Goal: Task Accomplishment & Management: Use online tool/utility

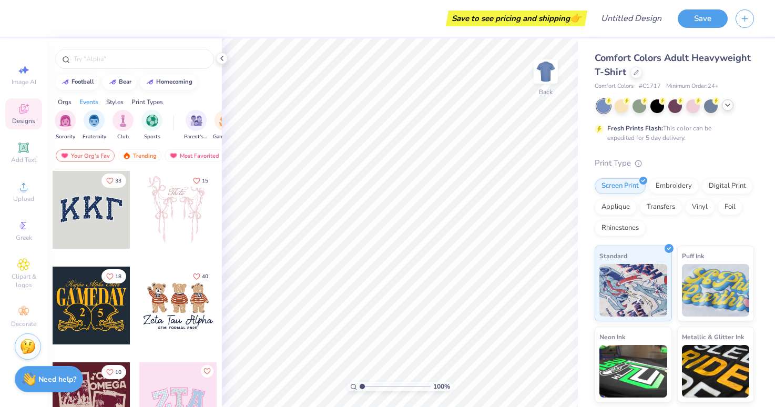
click at [727, 106] on icon at bounding box center [727, 105] width 8 height 8
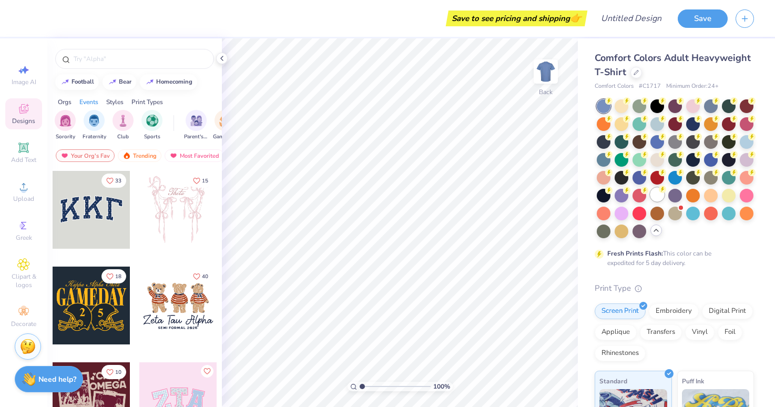
click at [660, 193] on div at bounding box center [657, 195] width 14 height 14
click at [577, 182] on div "Save to see pricing and shipping 👉 Design Title Save Image AI Designs Add Text …" at bounding box center [387, 203] width 775 height 407
click at [656, 231] on icon at bounding box center [656, 230] width 8 height 8
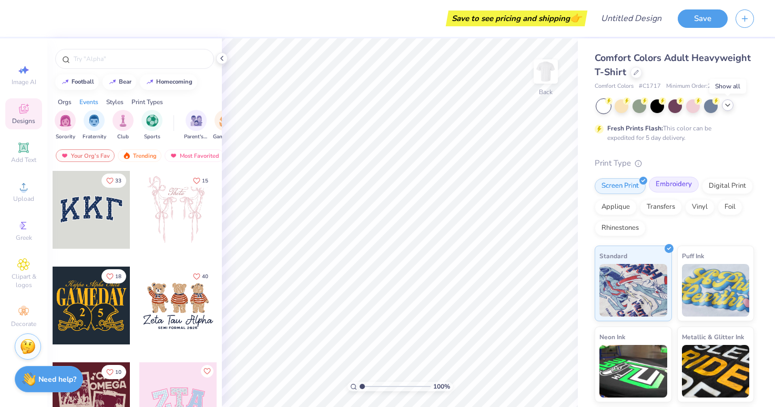
click at [675, 189] on div "Embroidery" at bounding box center [674, 185] width 50 height 16
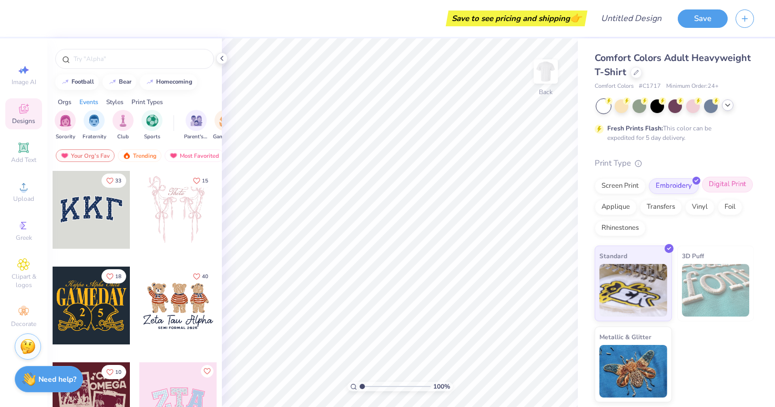
click at [702, 187] on div "Digital Print" at bounding box center [727, 185] width 51 height 16
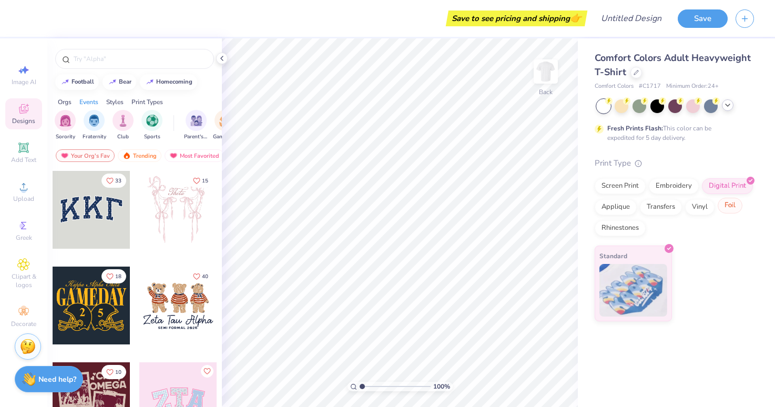
click at [720, 203] on div "Foil" at bounding box center [730, 206] width 25 height 16
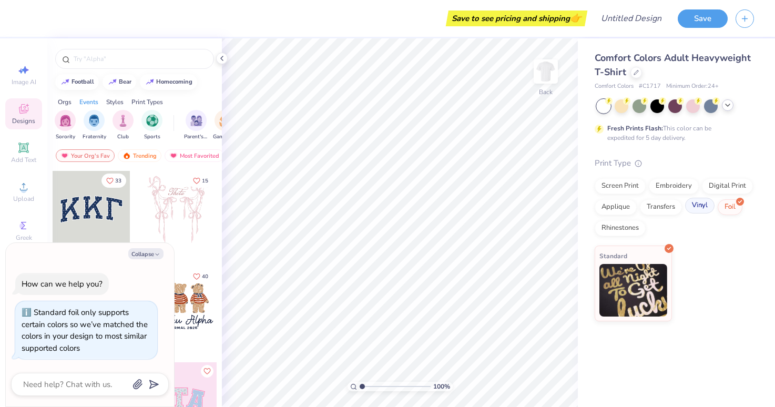
click at [694, 210] on div "Vinyl" at bounding box center [699, 206] width 29 height 16
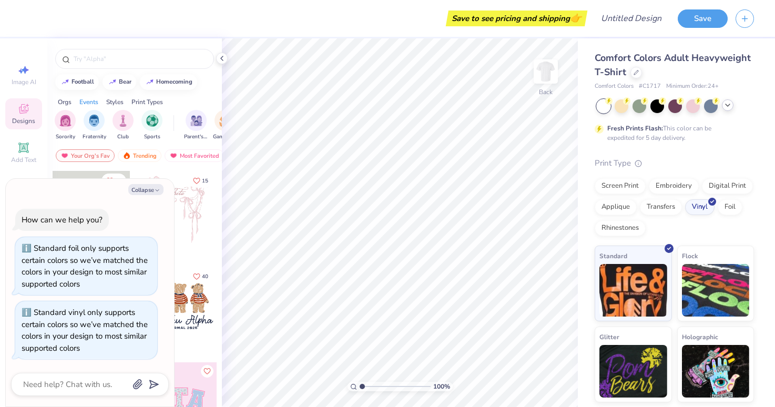
click at [651, 213] on div "Screen Print Embroidery Digital Print Applique Transfers Vinyl Foil Rhinestones" at bounding box center [674, 207] width 159 height 58
click at [650, 209] on div "Transfers" at bounding box center [661, 206] width 42 height 16
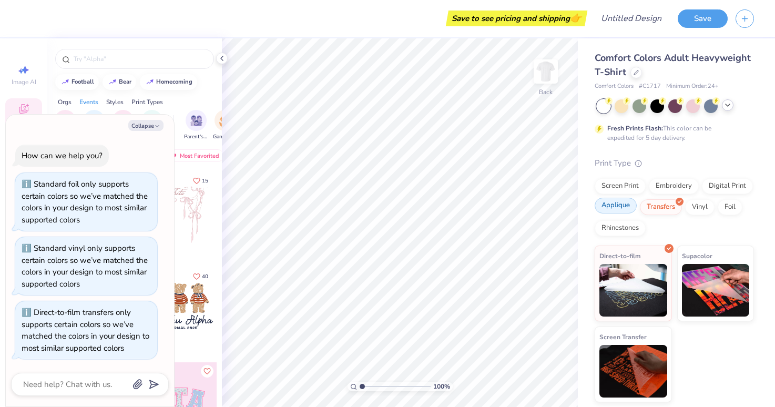
click at [616, 209] on div "Applique" at bounding box center [616, 206] width 42 height 16
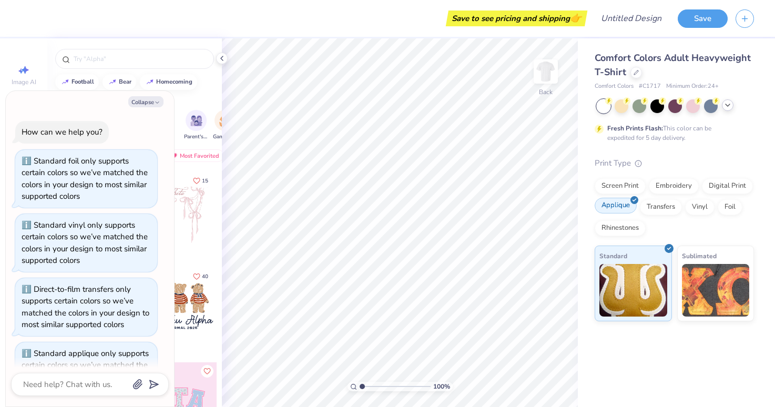
scroll to position [36, 0]
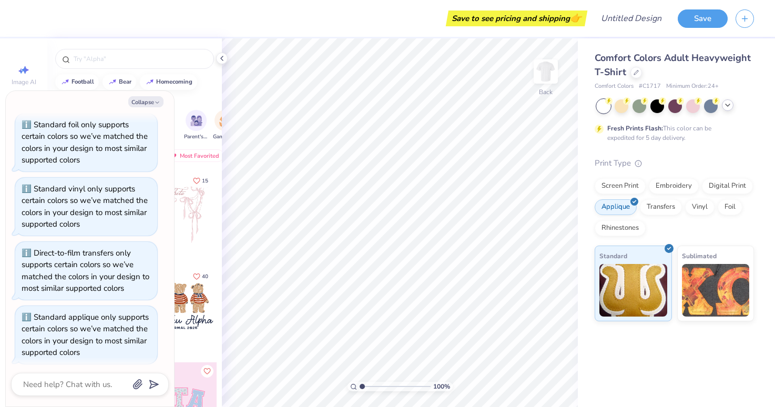
click at [623, 238] on div "Print Type Screen Print Embroidery Digital Print Applique Transfers Vinyl Foil …" at bounding box center [674, 239] width 159 height 165
click at [617, 228] on div "Rhinestones" at bounding box center [620, 227] width 51 height 16
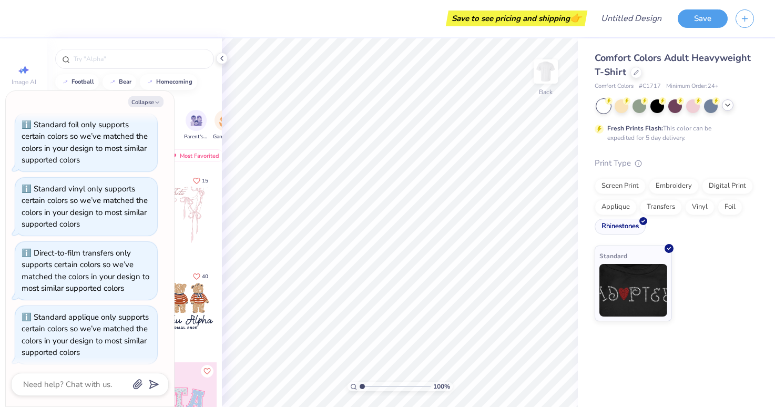
scroll to position [99, 0]
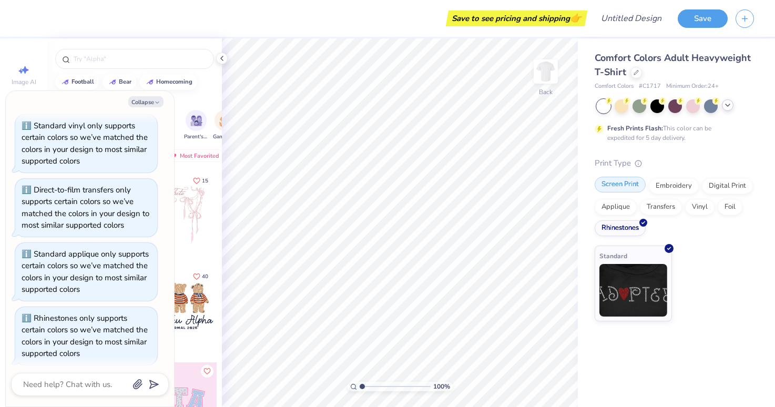
click at [620, 182] on div "Screen Print" at bounding box center [620, 185] width 51 height 16
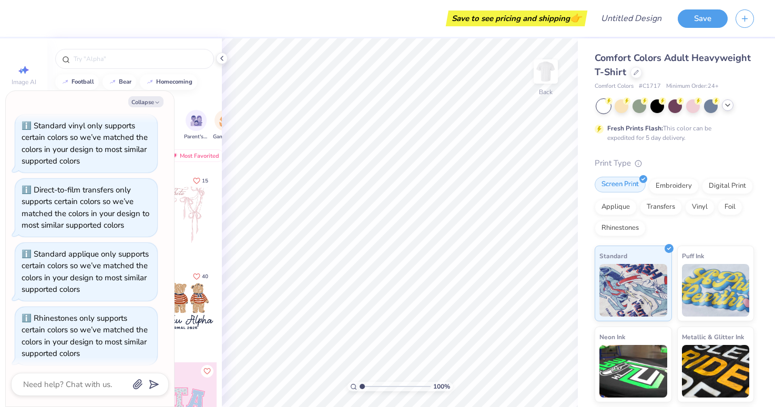
scroll to position [162, 0]
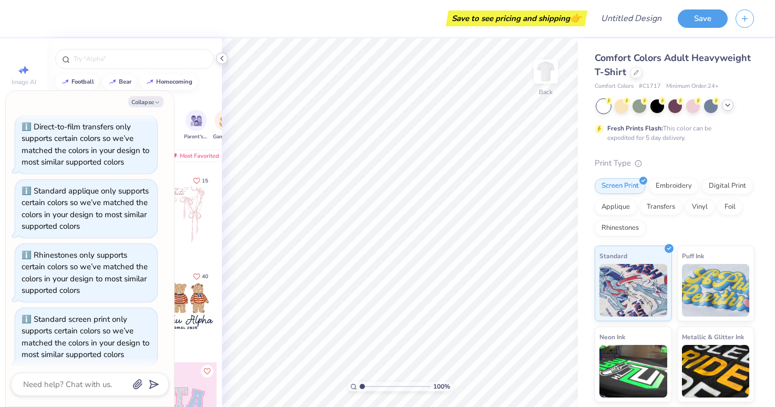
click at [223, 57] on icon at bounding box center [222, 58] width 8 height 8
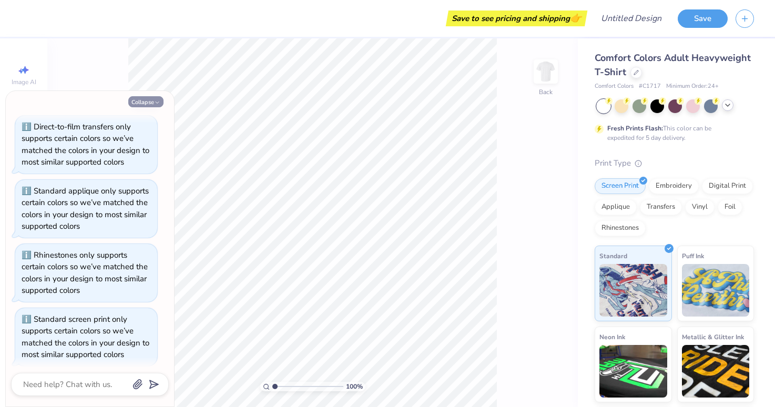
click at [144, 100] on button "Collapse" at bounding box center [145, 101] width 35 height 11
type textarea "x"
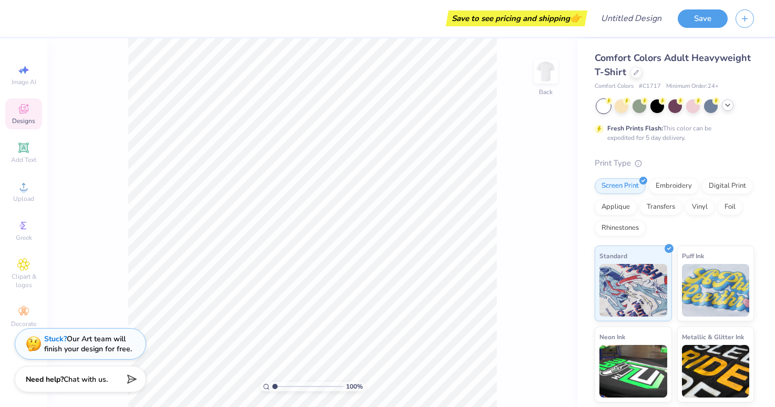
click at [27, 117] on span "Designs" at bounding box center [23, 121] width 23 height 8
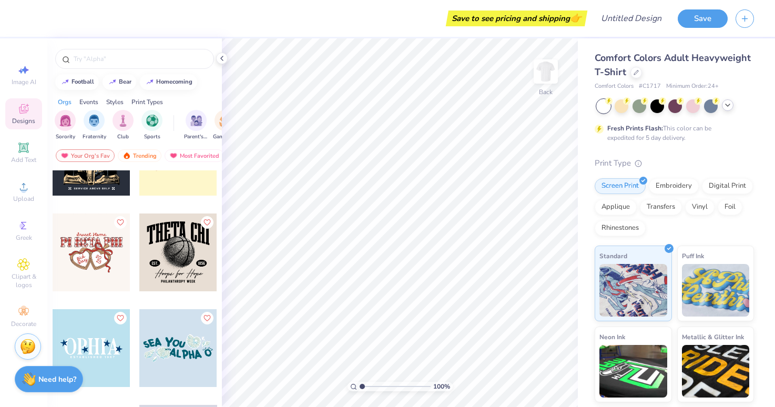
scroll to position [5797, 0]
